Goal: Feedback & Contribution: Submit feedback/report problem

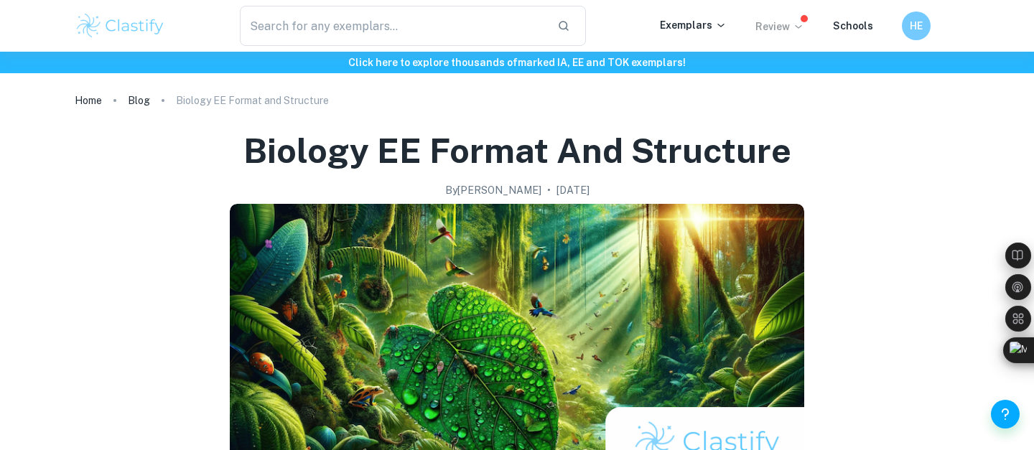
click at [788, 31] on p "Review" at bounding box center [779, 27] width 49 height 16
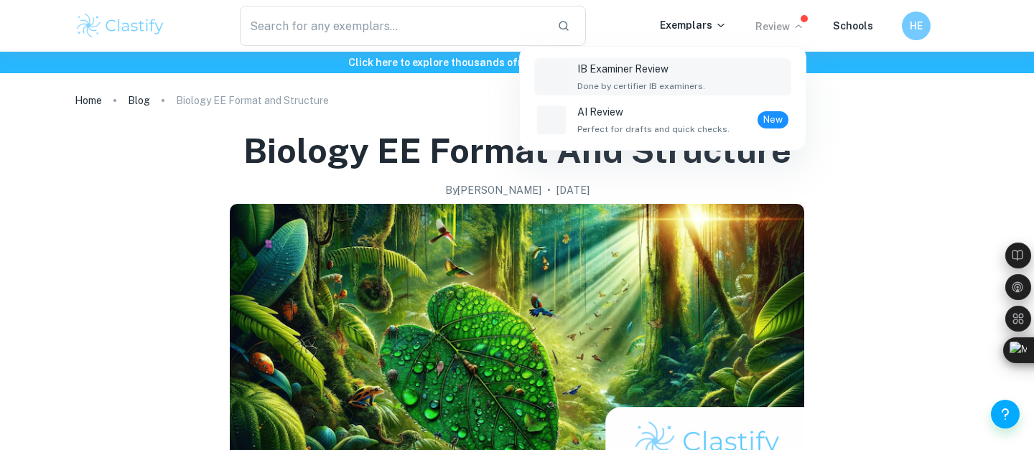
click at [733, 74] on div "IB Examiner Review Done by certifier IB examiners." at bounding box center [682, 77] width 211 height 32
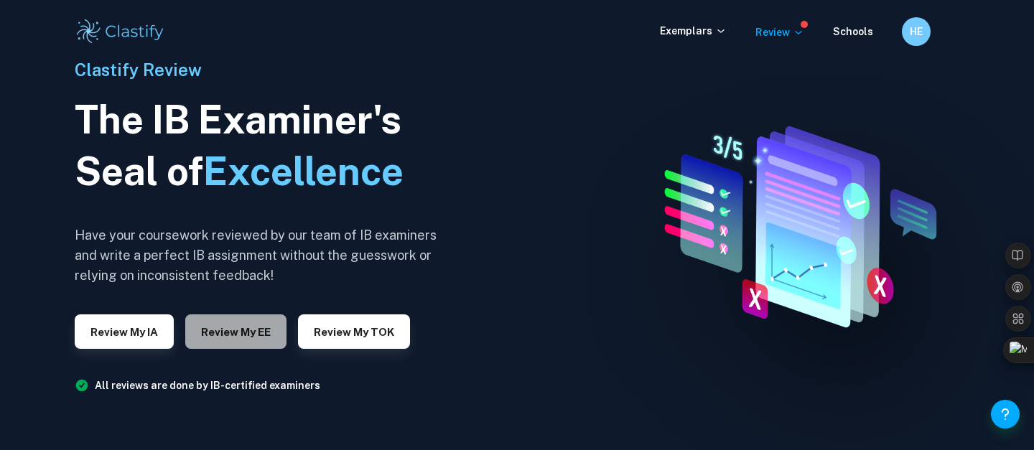
click at [234, 335] on button "Review my EE" at bounding box center [235, 331] width 101 height 34
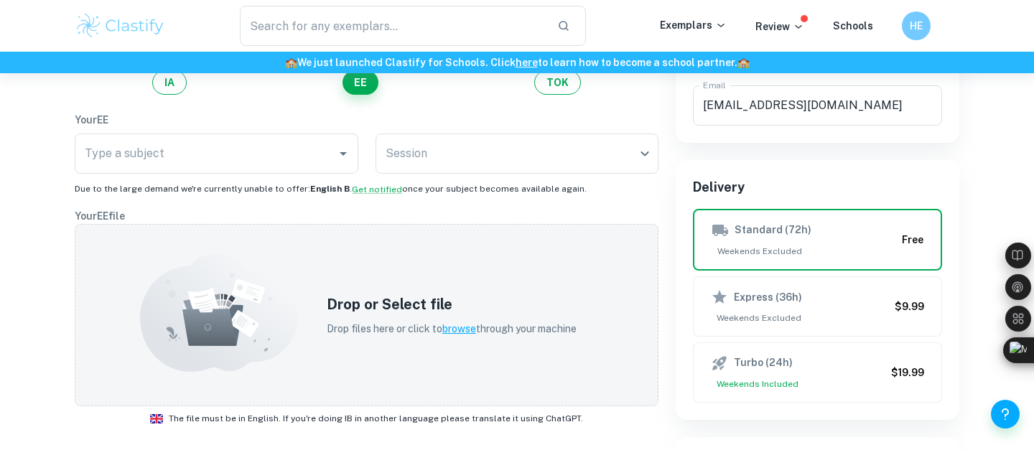
scroll to position [94, 0]
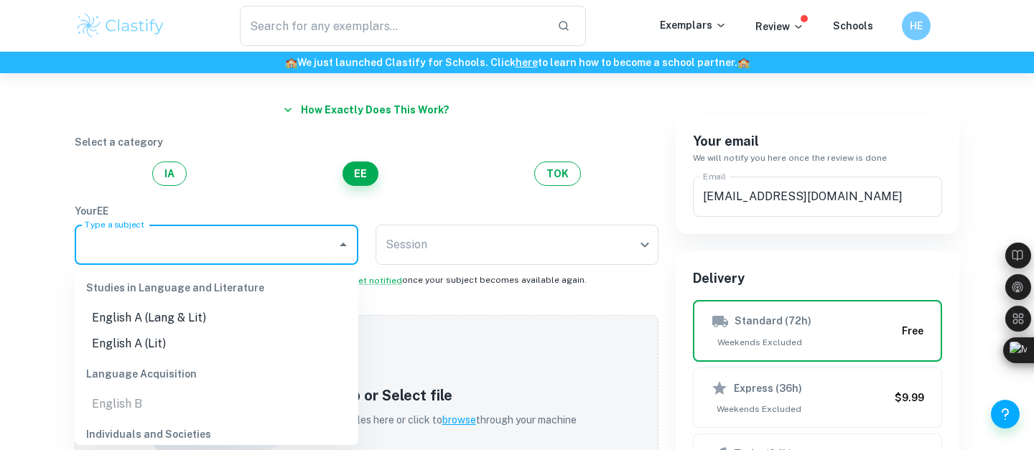
click at [244, 243] on input "Type a subject" at bounding box center [205, 244] width 249 height 27
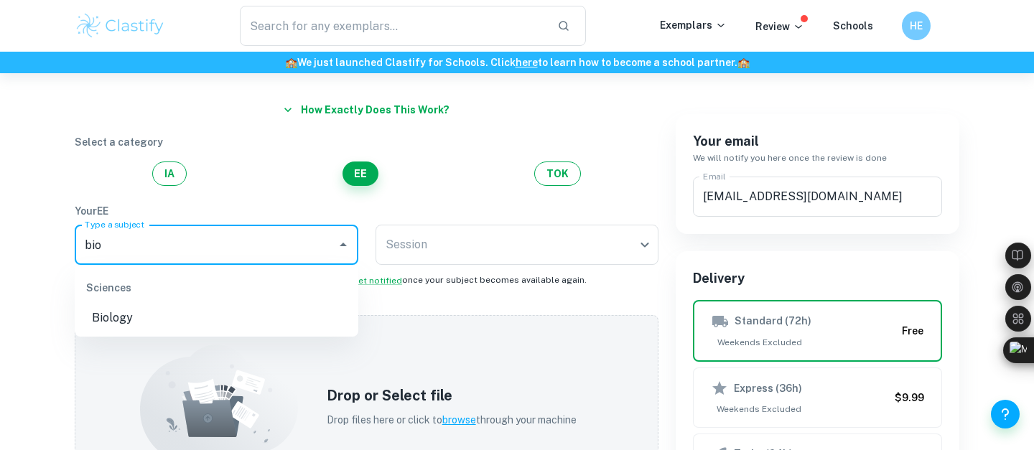
click at [226, 310] on li "Biology" at bounding box center [217, 318] width 284 height 26
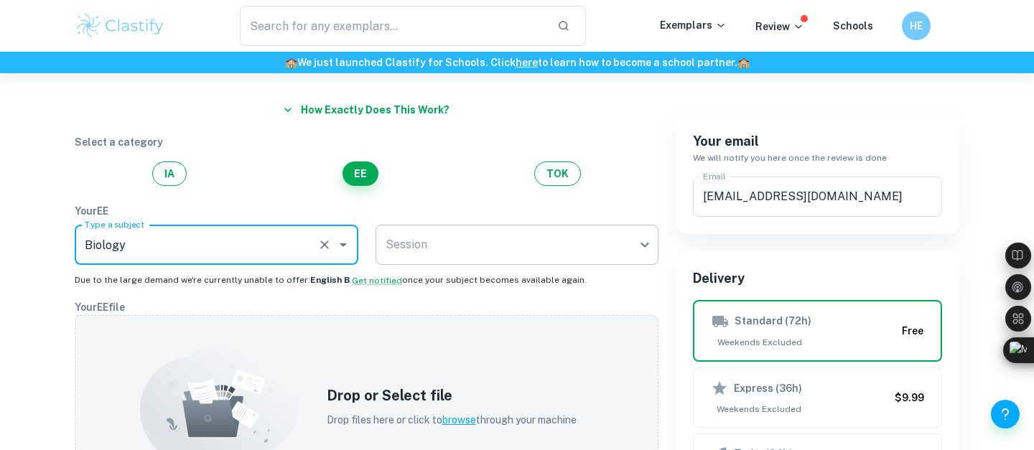
type input "Biology"
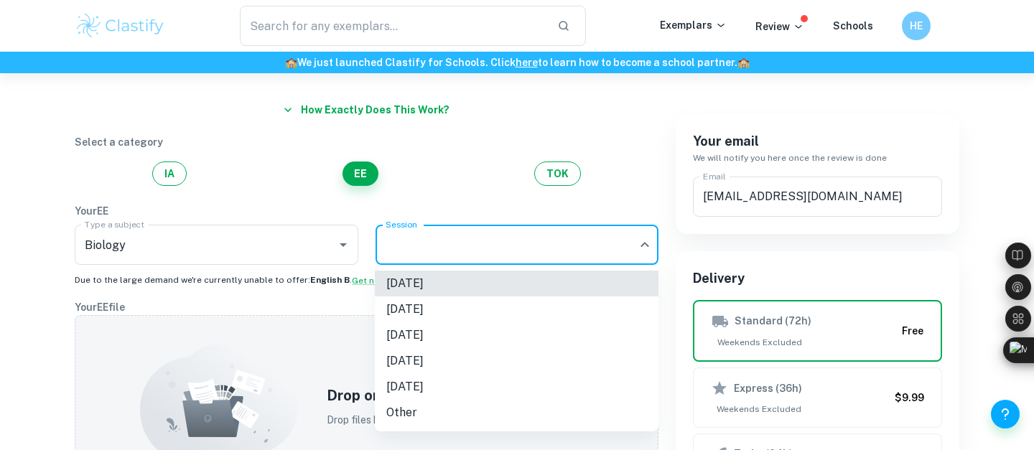
click at [445, 243] on body "We value your privacy We use cookies to enhance your browsing experience, serve…" at bounding box center [517, 204] width 1034 height 450
click at [468, 335] on li "[DATE]" at bounding box center [517, 335] width 284 height 26
type input "M26"
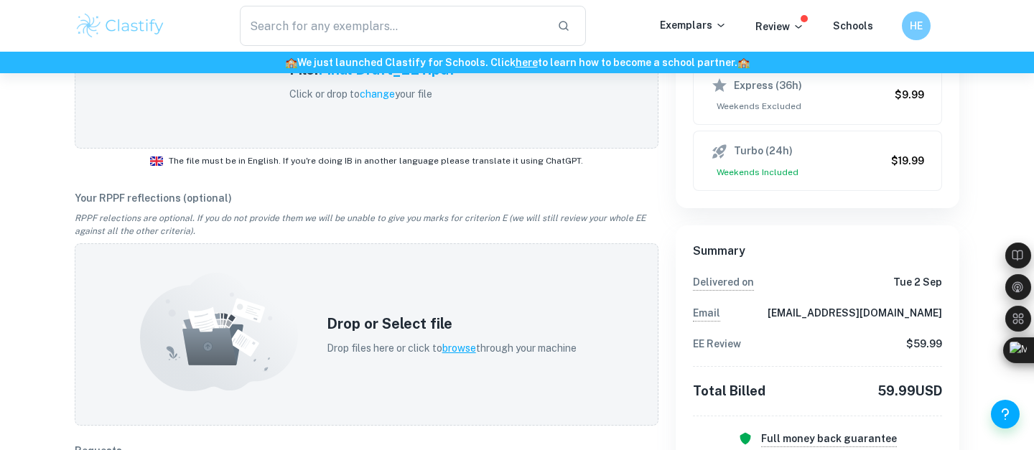
scroll to position [261, 0]
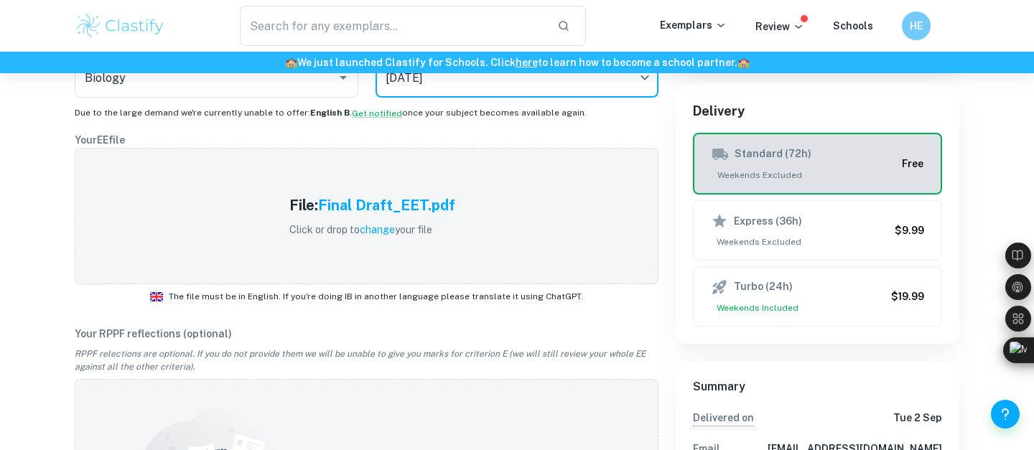
click at [750, 169] on span "Weekends Excluded" at bounding box center [803, 175] width 184 height 13
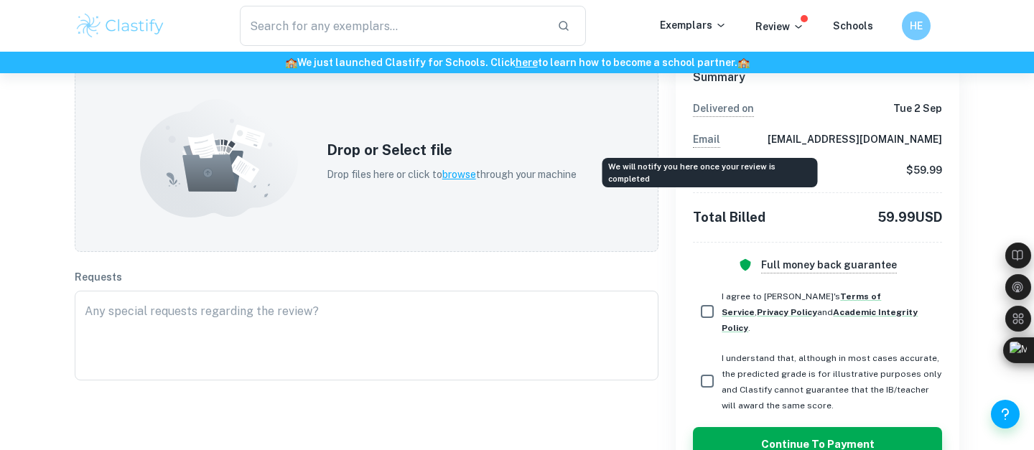
scroll to position [601, 0]
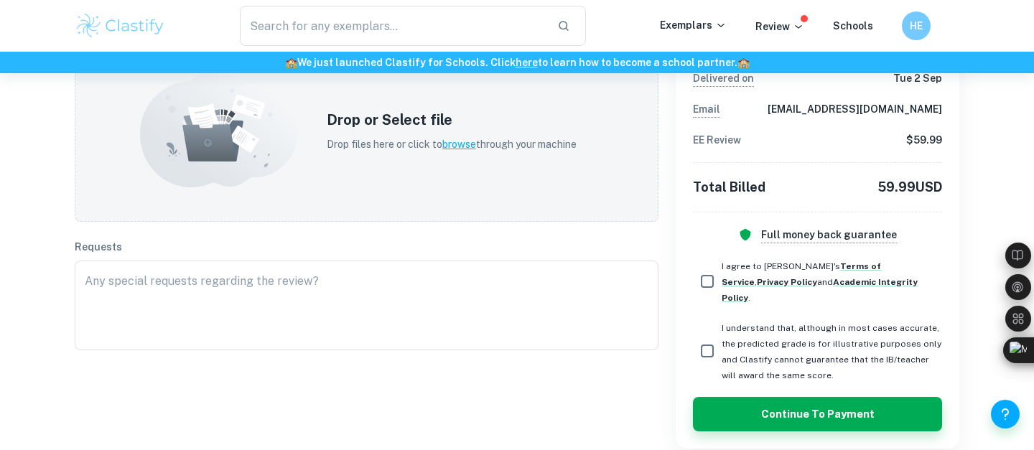
click at [775, 43] on div "​ Exemplars Review Schools HE" at bounding box center [516, 26] width 919 height 40
click at [775, 25] on p "Review" at bounding box center [779, 27] width 49 height 16
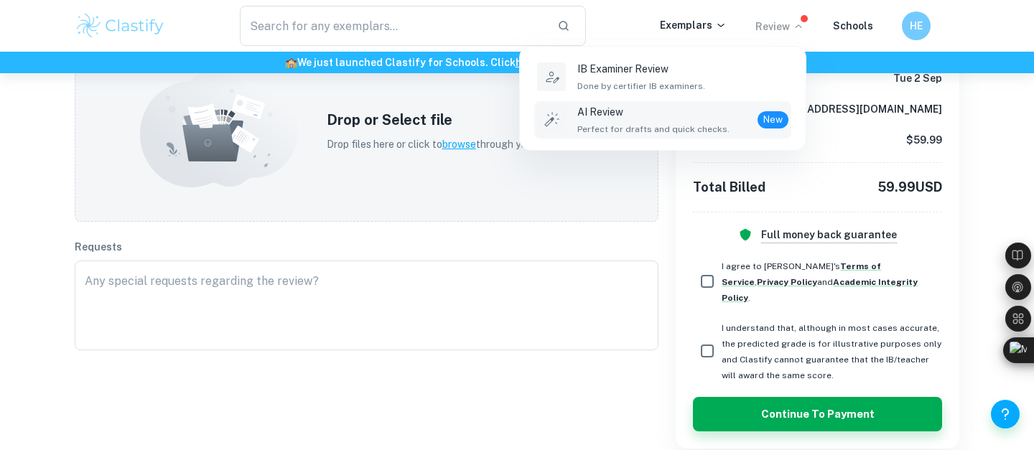
click at [726, 105] on div "AI Review Perfect for drafts and quick checks. New" at bounding box center [682, 120] width 211 height 32
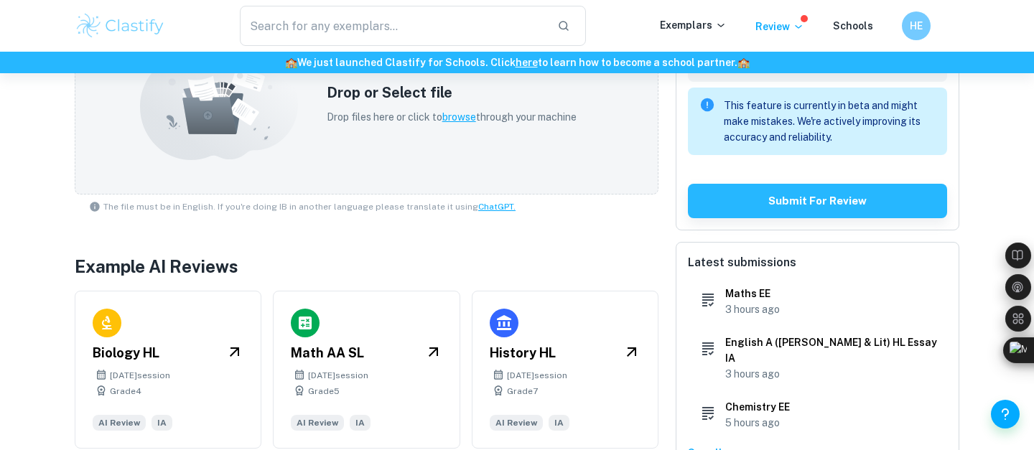
scroll to position [337, 0]
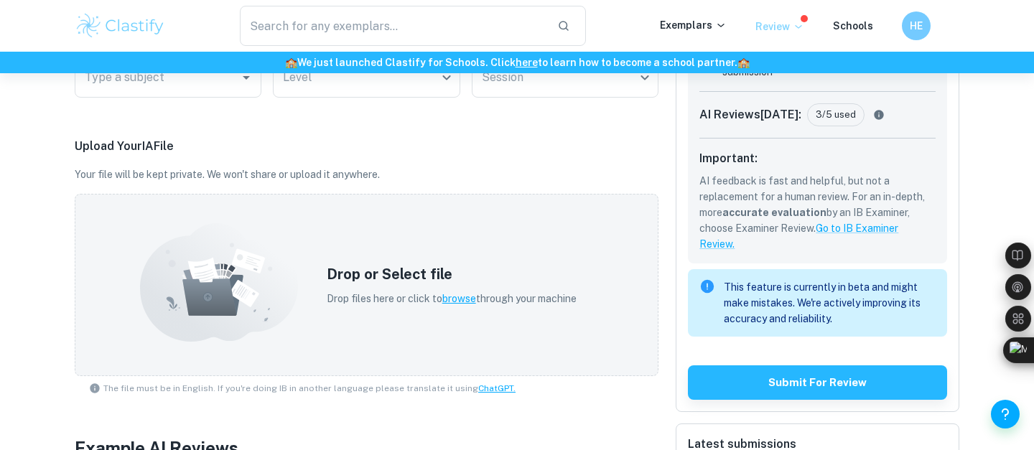
click at [794, 27] on p "Review" at bounding box center [779, 27] width 49 height 16
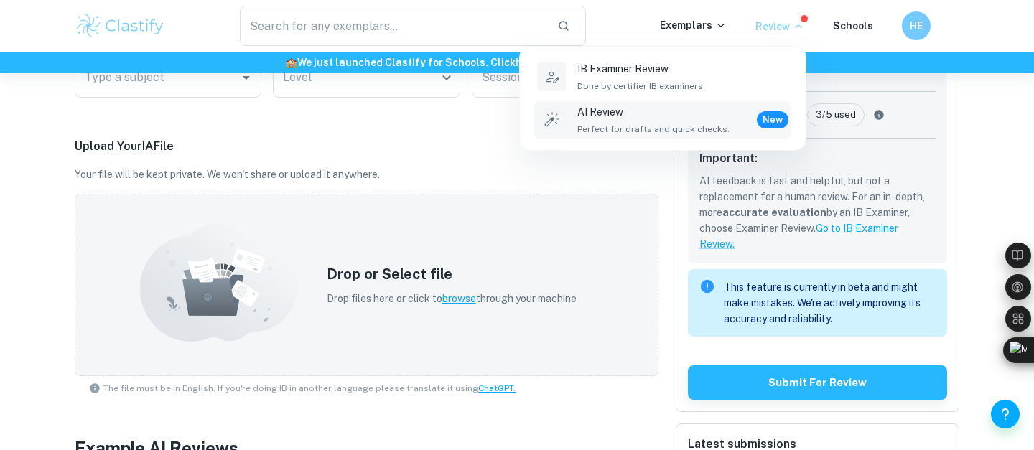
click at [566, 233] on div at bounding box center [517, 225] width 1034 height 450
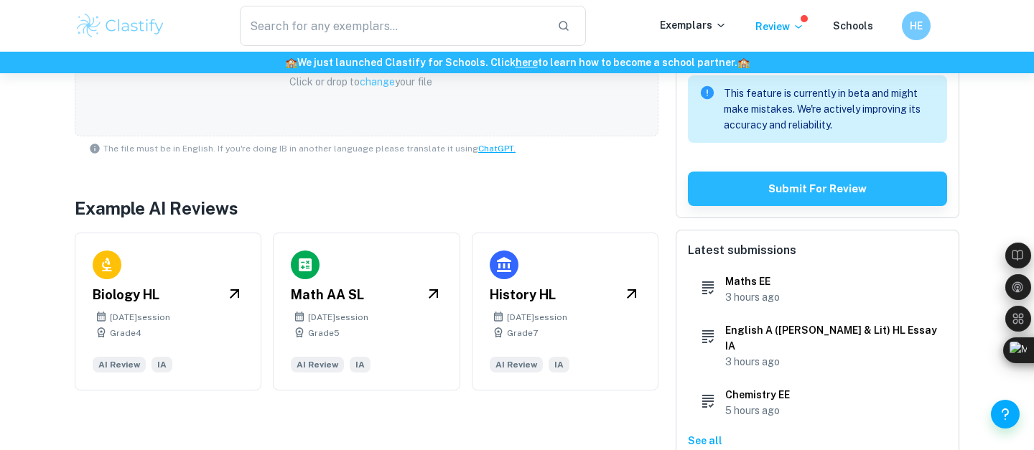
scroll to position [537, 0]
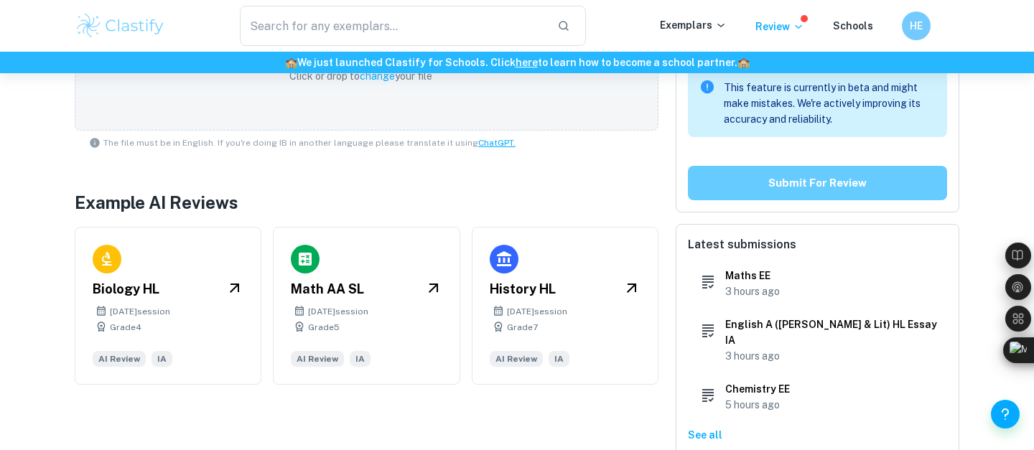
click at [731, 191] on button "Submit for review" at bounding box center [817, 183] width 259 height 34
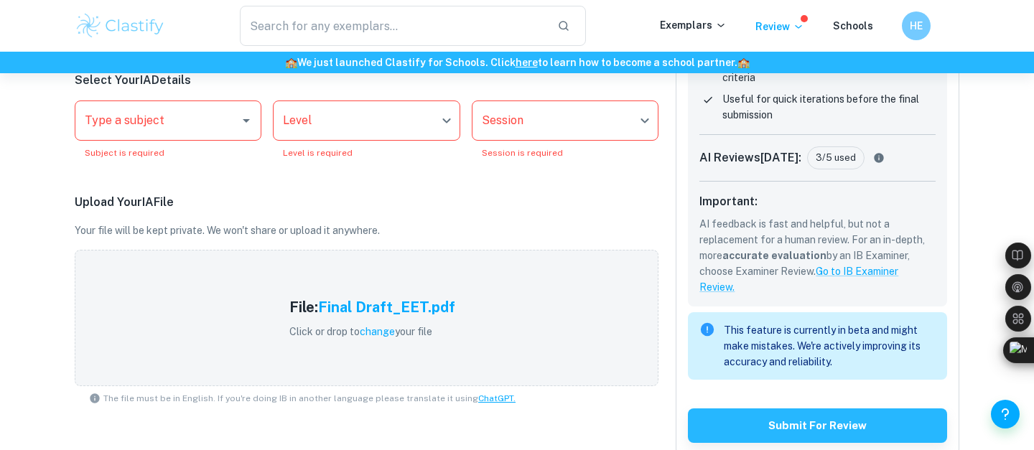
scroll to position [211, 0]
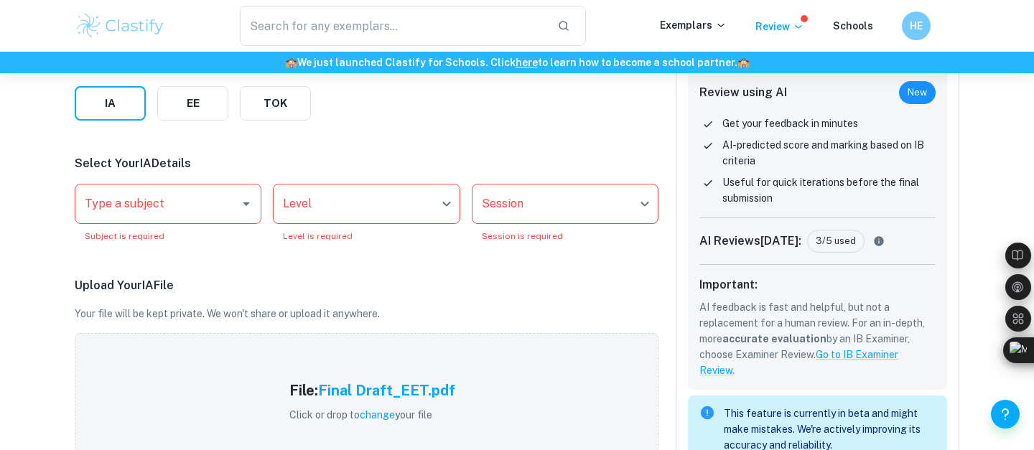
click at [200, 197] on input "Type a subject" at bounding box center [157, 203] width 152 height 27
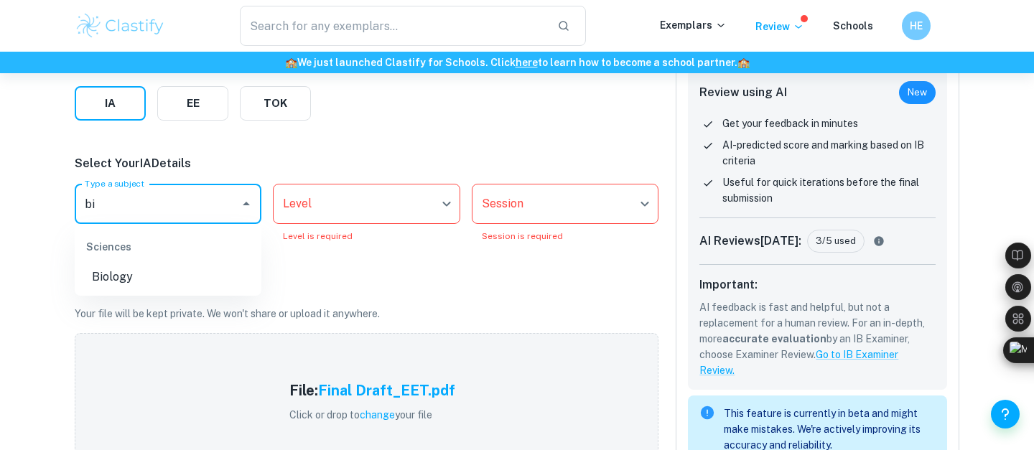
click at [151, 279] on li "Biology" at bounding box center [168, 277] width 187 height 26
type input "Biology"
click at [327, 213] on body "We value your privacy We use cookies to enhance your browsing experience, serve…" at bounding box center [517, 87] width 1034 height 450
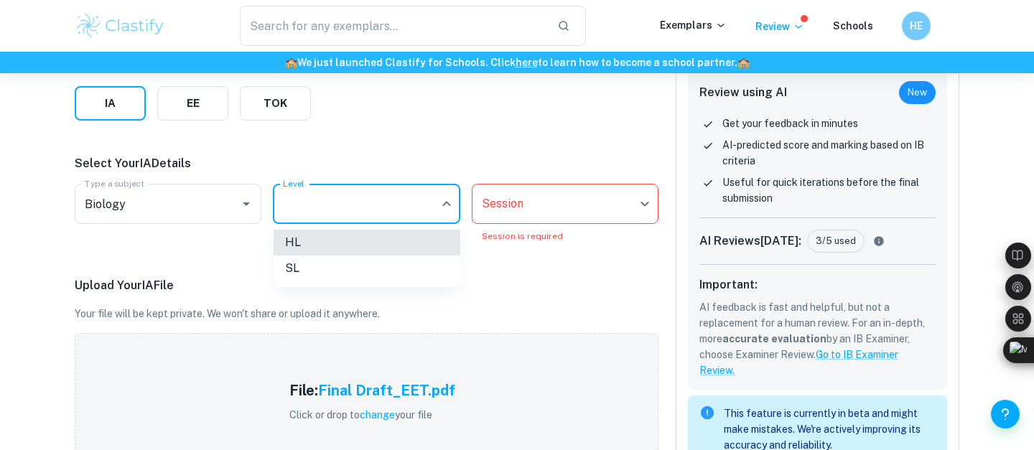
click at [329, 246] on li "HL" at bounding box center [366, 243] width 187 height 26
type input "HL"
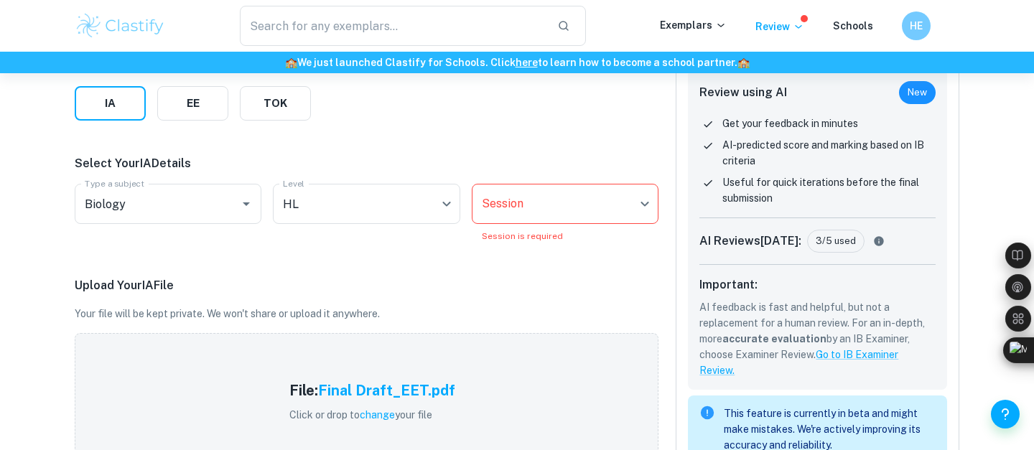
click at [499, 210] on body "We value your privacy We use cookies to enhance your browsing experience, serve…" at bounding box center [517, 87] width 1034 height 450
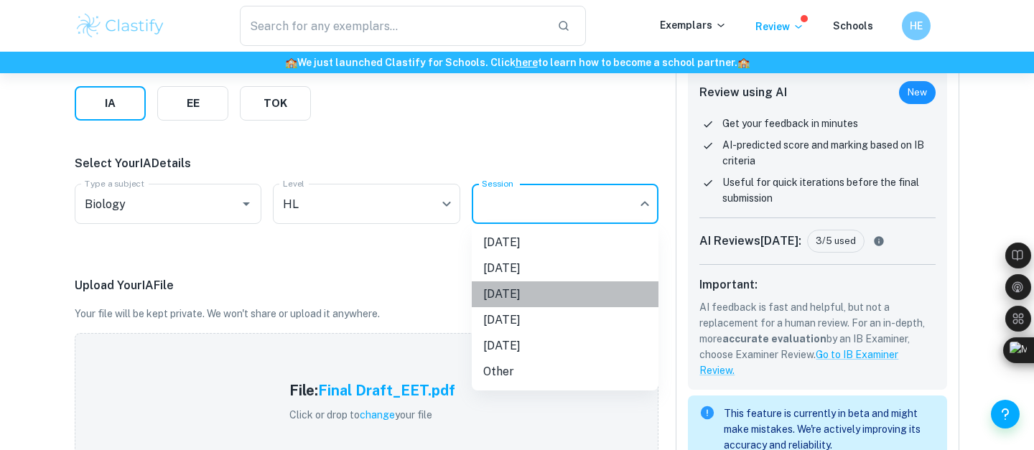
click at [537, 288] on li "[DATE]" at bounding box center [565, 294] width 187 height 26
type input "M26"
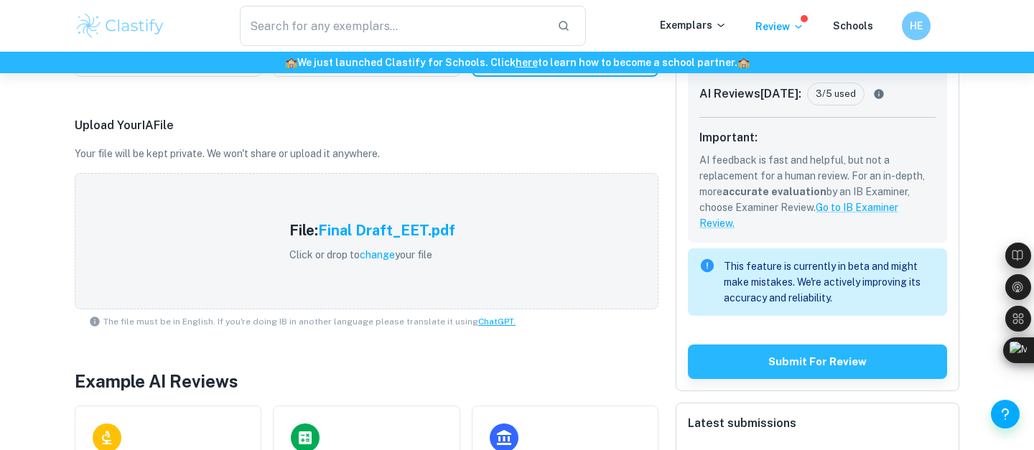
scroll to position [555, 0]
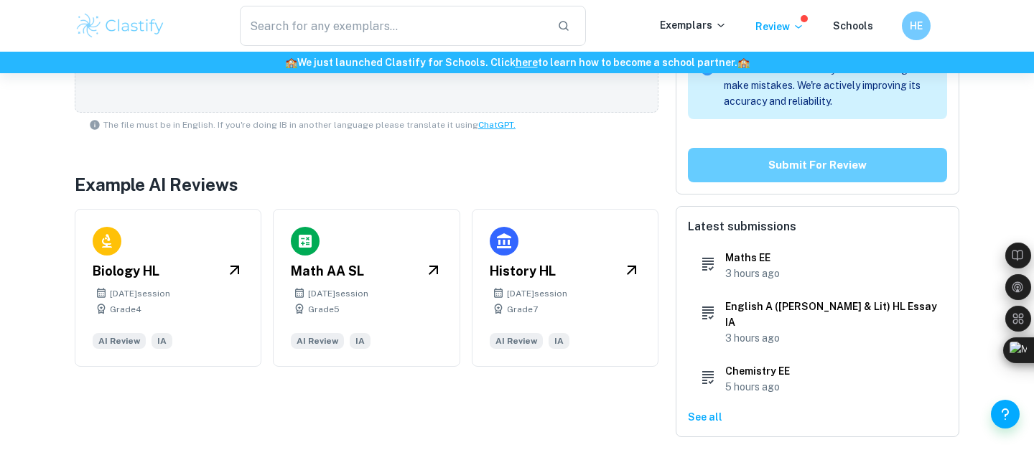
click at [783, 149] on button "Submit for review" at bounding box center [817, 165] width 259 height 34
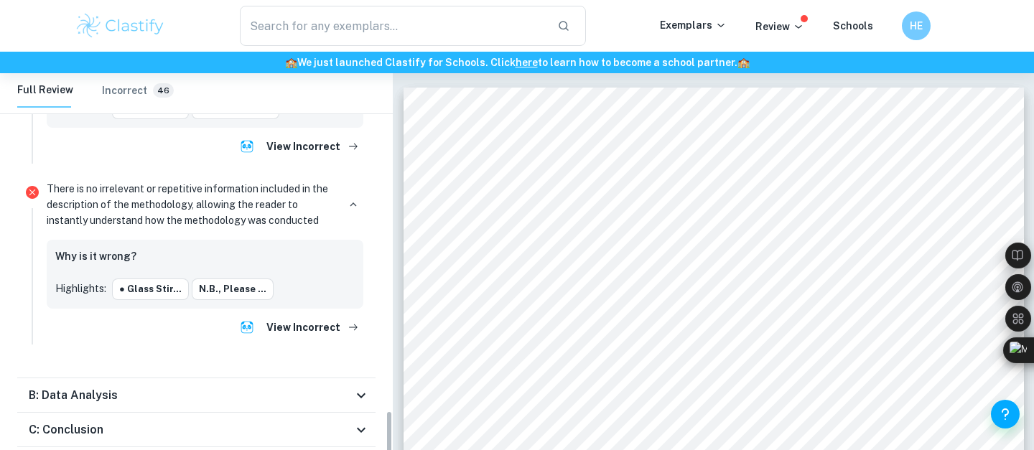
scroll to position [3027, 0]
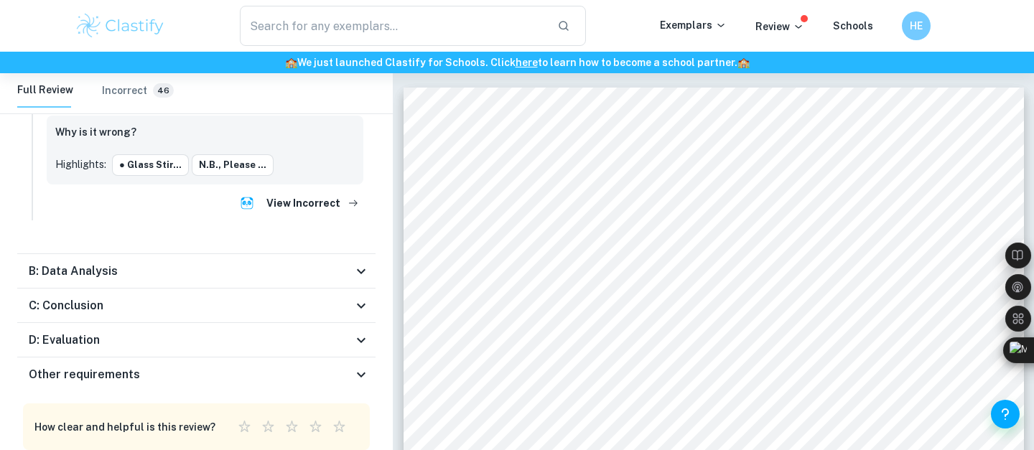
click at [263, 263] on div "B: Data Analysis" at bounding box center [191, 271] width 324 height 17
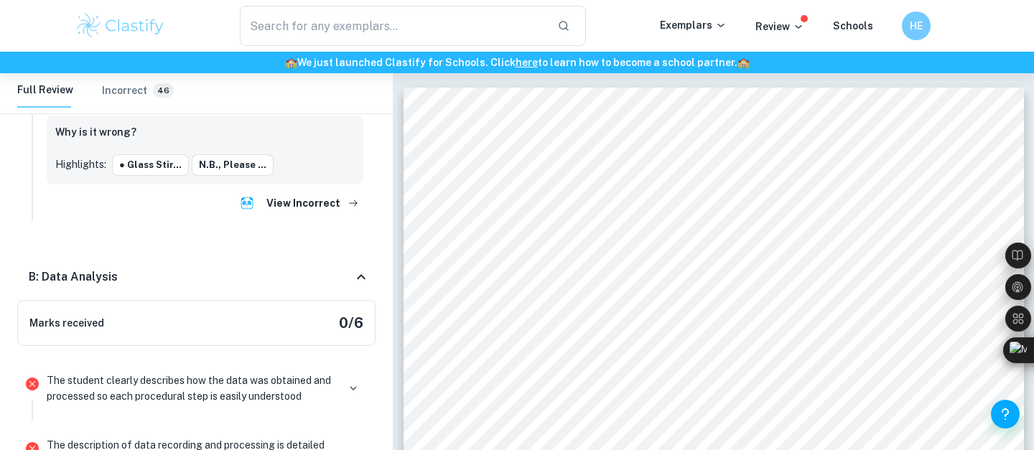
click at [277, 268] on div "B: Data Analysis" at bounding box center [191, 276] width 324 height 17
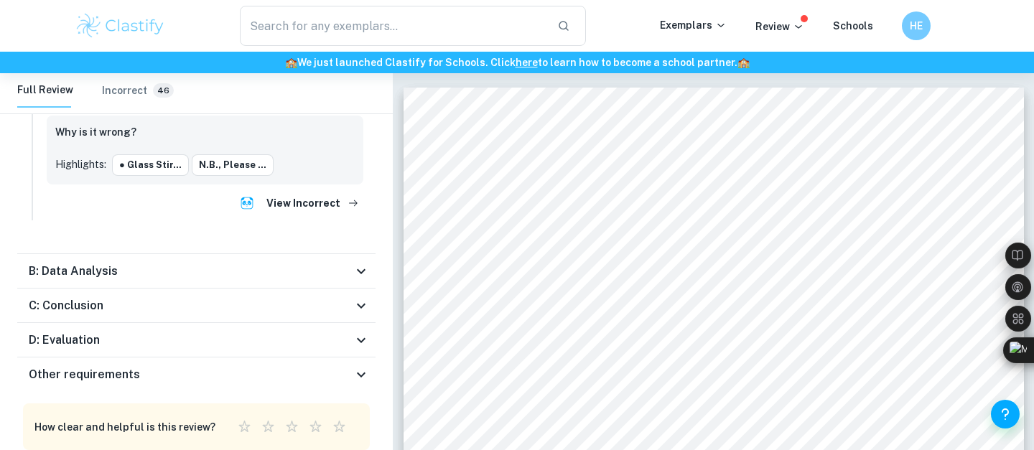
click at [273, 297] on div "C: Conclusion" at bounding box center [191, 305] width 324 height 17
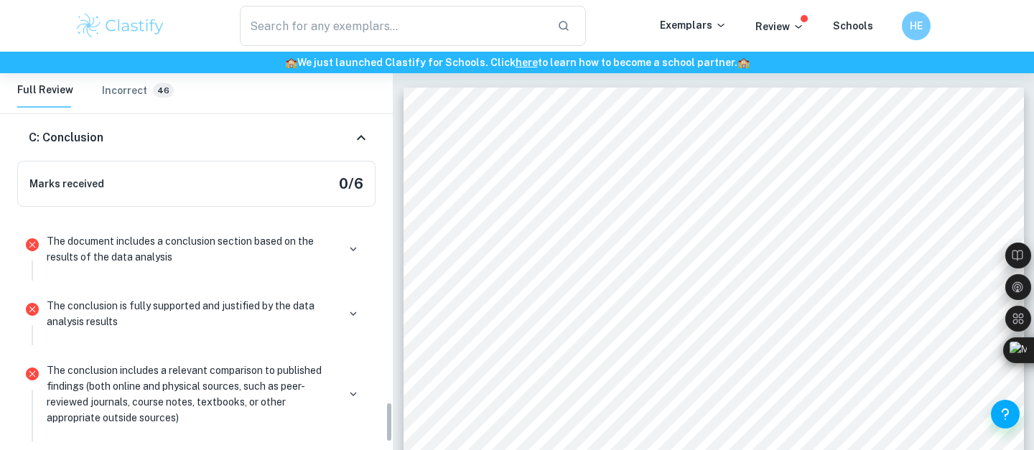
scroll to position [3188, 0]
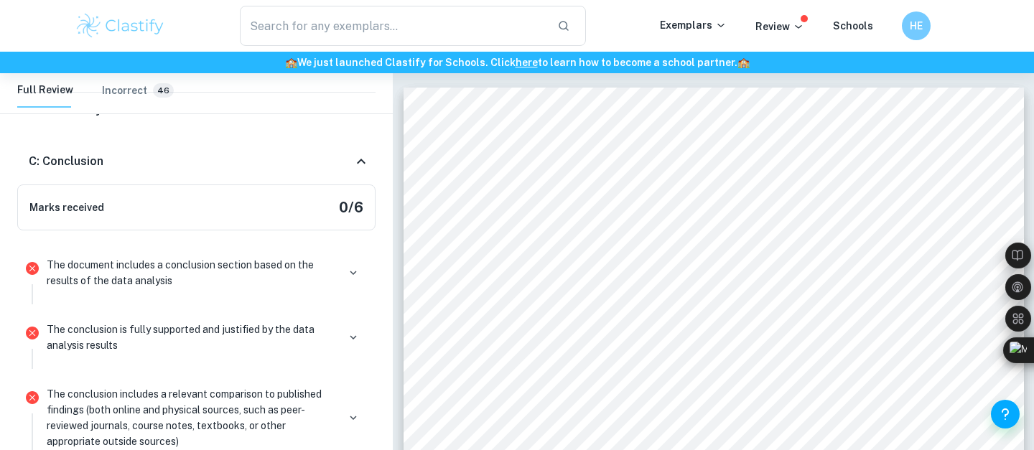
click at [236, 153] on div "C: Conclusion" at bounding box center [191, 161] width 324 height 17
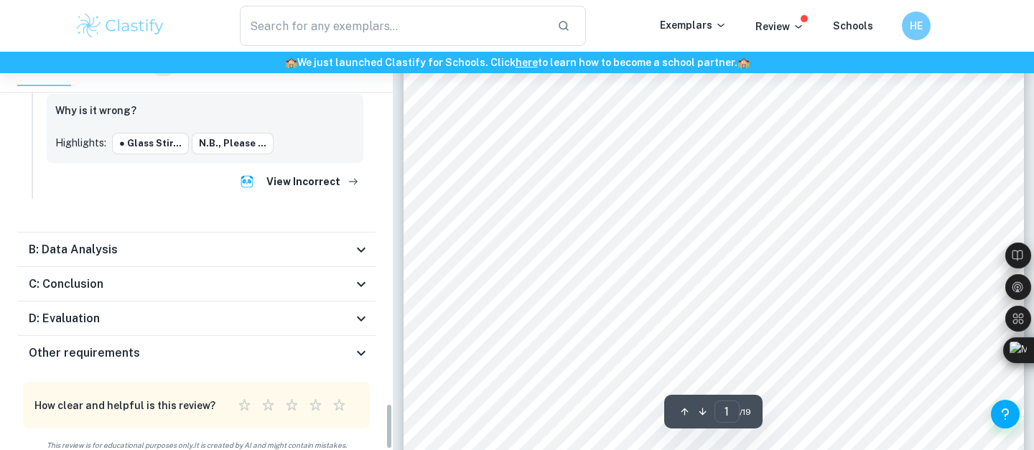
scroll to position [174, 0]
click at [208, 310] on div "D: Evaluation" at bounding box center [191, 318] width 324 height 17
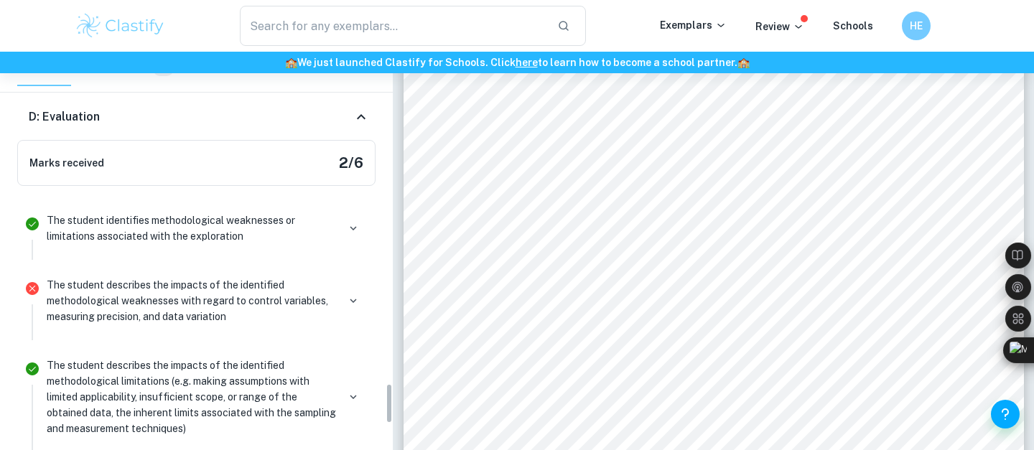
scroll to position [3211, 0]
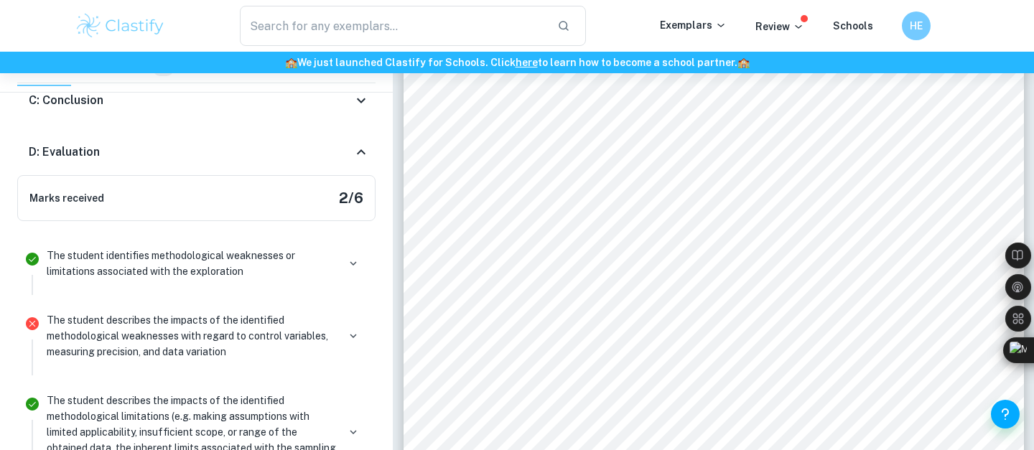
click at [202, 144] on div "D: Evaluation" at bounding box center [191, 152] width 324 height 17
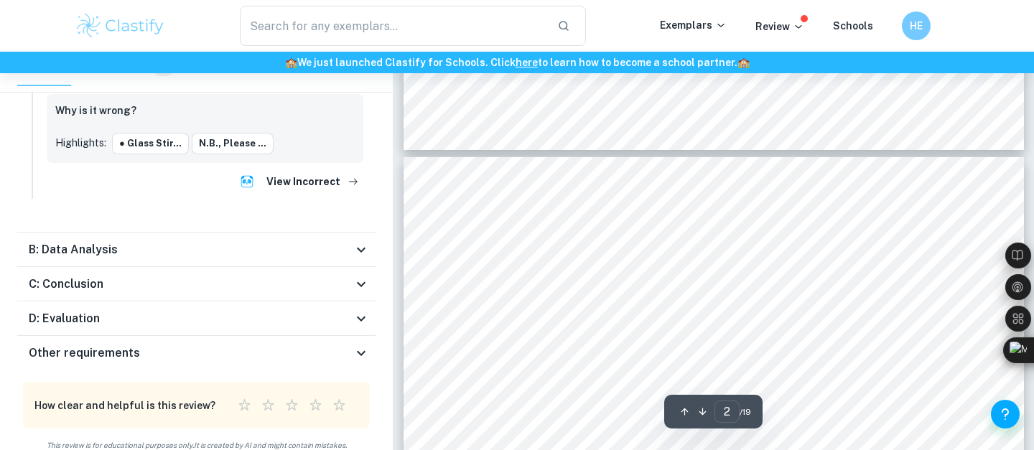
scroll to position [743, 0]
click at [497, 233] on div at bounding box center [527, 256] width 103 height 56
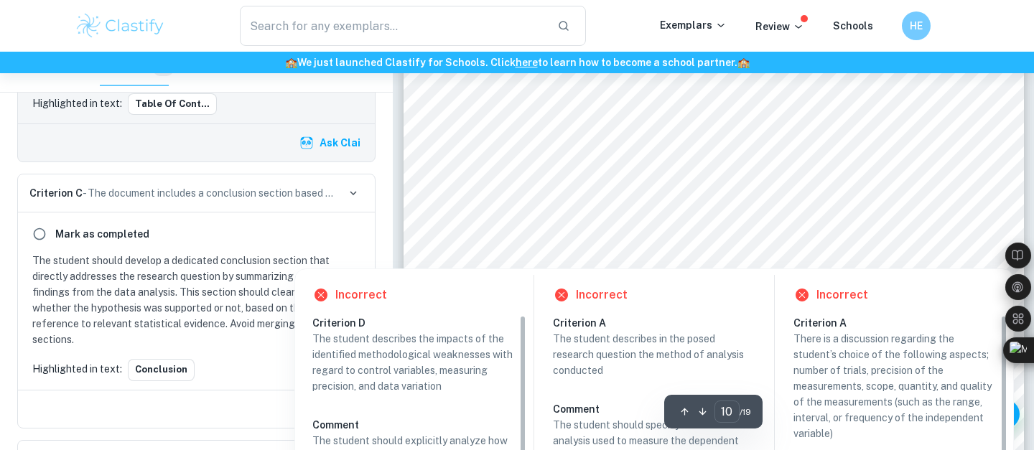
scroll to position [7617, 0]
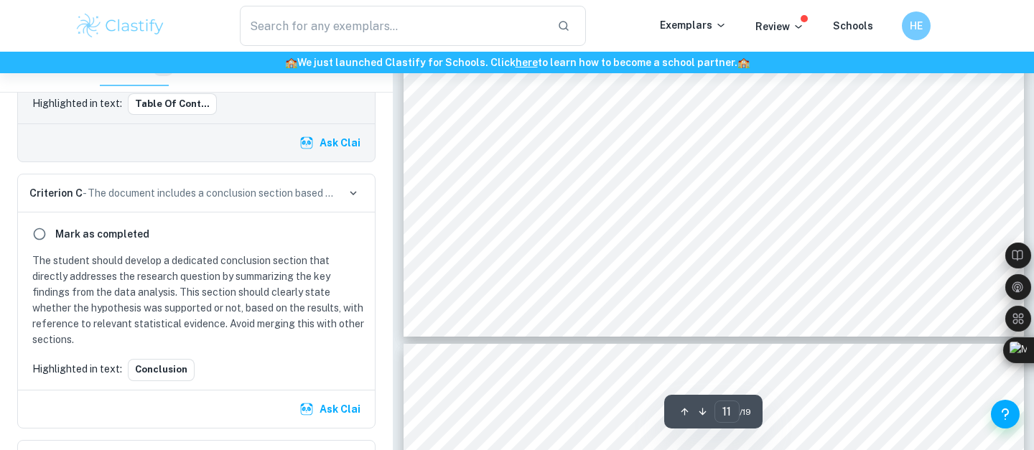
type input "12"
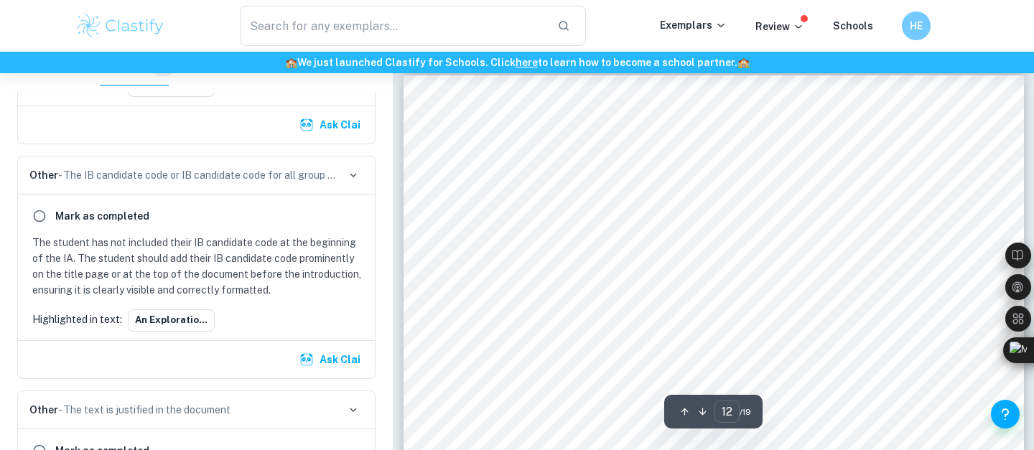
scroll to position [0, 0]
